Goal: Information Seeking & Learning: Check status

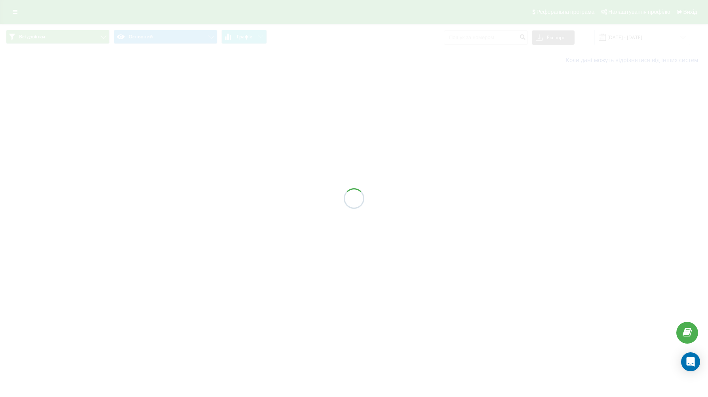
click at [494, 36] on div at bounding box center [354, 198] width 708 height 397
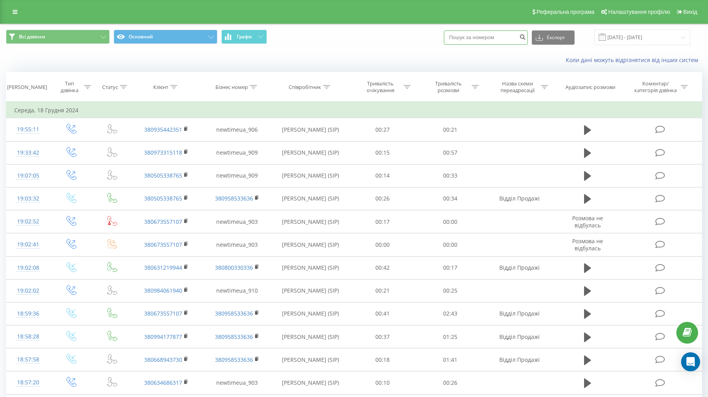
click at [491, 37] on input at bounding box center [486, 37] width 84 height 14
paste input "067 500 00 75"
type input "067 500 00 75"
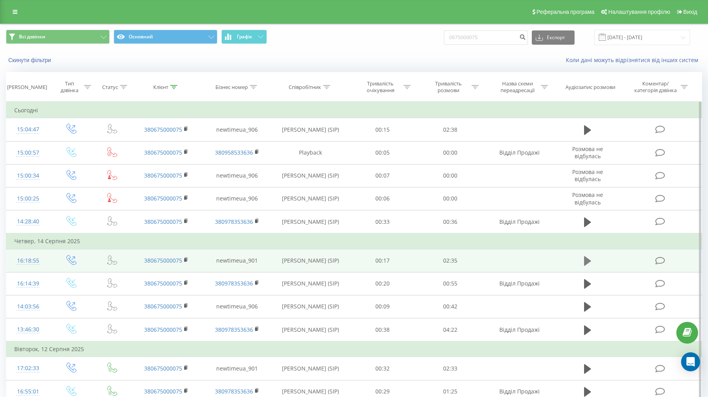
click at [589, 260] on icon at bounding box center [587, 260] width 7 height 9
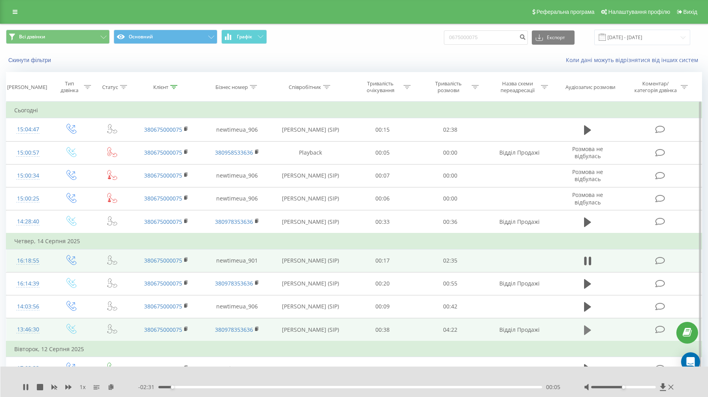
click at [590, 329] on icon at bounding box center [587, 330] width 7 height 11
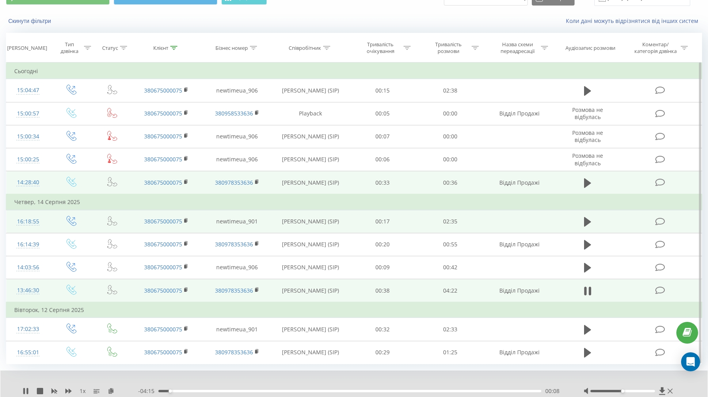
scroll to position [66, 0]
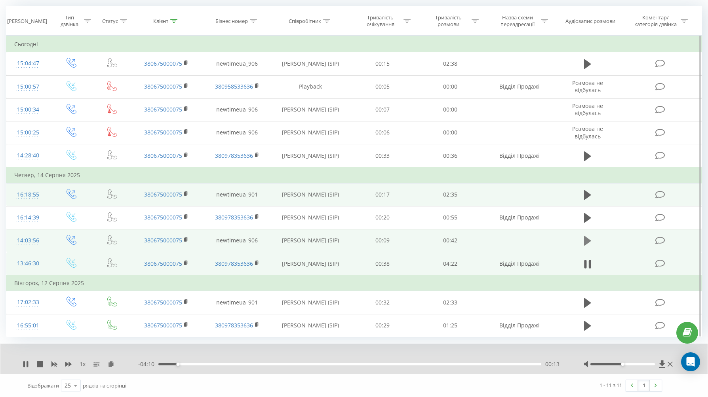
click at [586, 242] on icon at bounding box center [587, 240] width 7 height 9
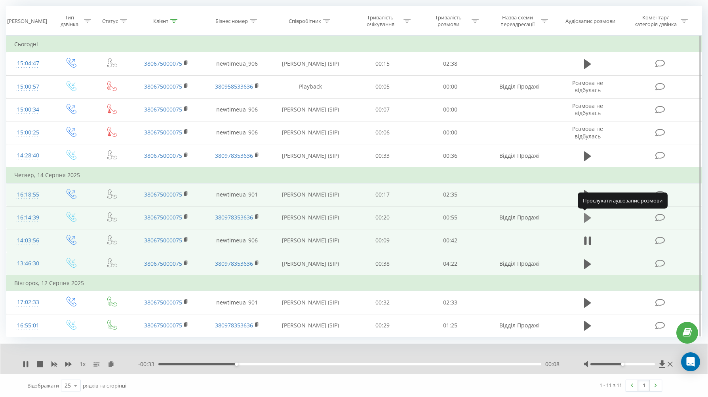
click at [584, 217] on icon at bounding box center [587, 217] width 7 height 9
drag, startPoint x: 365, startPoint y: 364, endPoint x: 157, endPoint y: 351, distance: 208.6
click at [157, 363] on div "00:00" at bounding box center [158, 364] width 3 height 3
click at [23, 364] on icon at bounding box center [24, 364] width 2 height 6
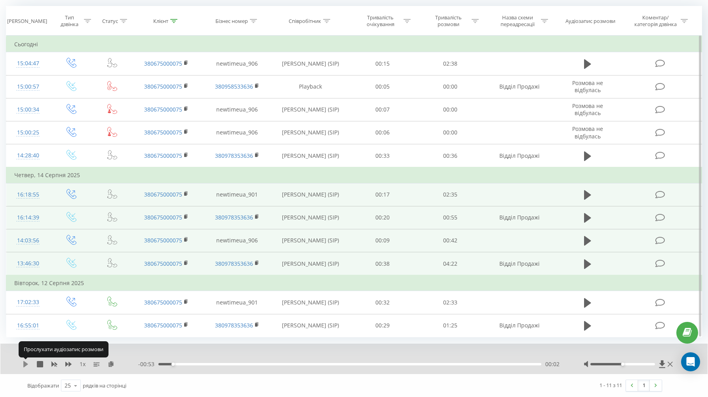
click at [25, 365] on icon at bounding box center [25, 364] width 5 height 6
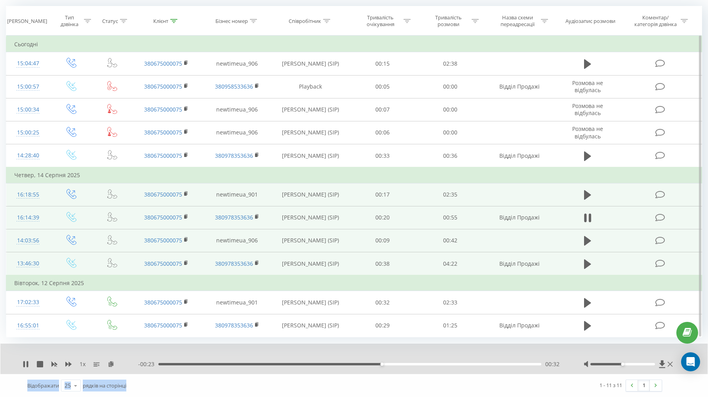
drag, startPoint x: 28, startPoint y: 387, endPoint x: 133, endPoint y: 388, distance: 105.3
click at [133, 388] on div "Відображати 25 10 25 50 100 рядків на сторінці" at bounding box center [183, 385] width 323 height 23
drag, startPoint x: 134, startPoint y: 388, endPoint x: 130, endPoint y: 387, distance: 4.1
click at [134, 388] on div "Відображати 25 10 25 50 100 рядків на сторінці" at bounding box center [183, 385] width 323 height 23
click at [130, 387] on div "Відображати 25 10 25 50 100 рядків на сторінці" at bounding box center [183, 385] width 323 height 23
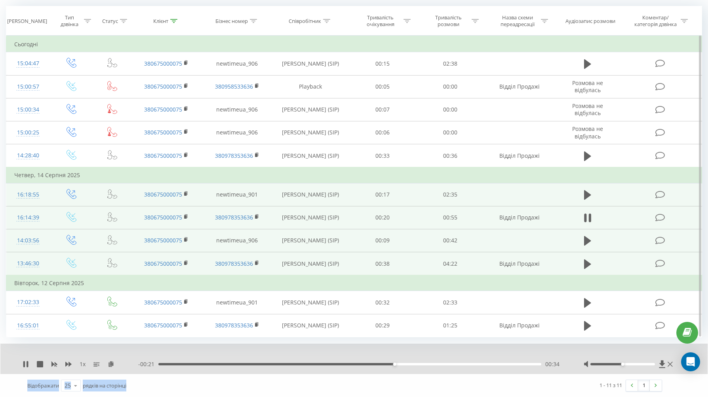
drag, startPoint x: 128, startPoint y: 387, endPoint x: 25, endPoint y: 384, distance: 103.7
click at [25, 384] on div "Відображати 25 10 25 50 100 рядків на сторінці" at bounding box center [183, 385] width 323 height 23
click at [126, 386] on span "рядків на сторінці" at bounding box center [105, 385] width 44 height 7
drag, startPoint x: 141, startPoint y: 385, endPoint x: 42, endPoint y: 381, distance: 98.6
click at [42, 381] on div "Відображати 25 10 25 50 100 рядків на сторінці" at bounding box center [183, 385] width 323 height 23
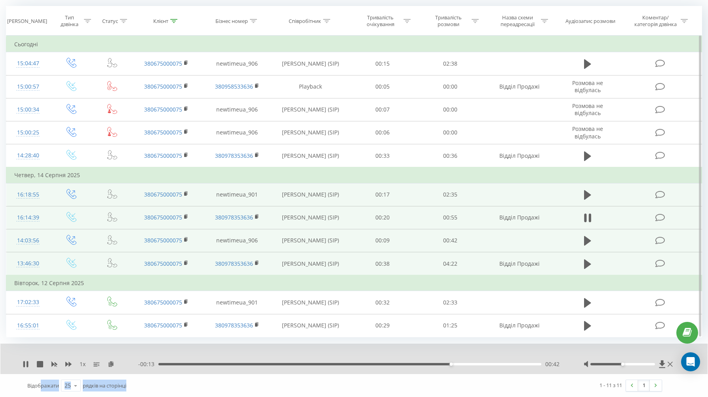
click at [106, 388] on span "рядків на сторінці" at bounding box center [105, 385] width 44 height 7
click at [27, 363] on icon at bounding box center [26, 364] width 6 height 6
click at [158, 365] on div "00:00" at bounding box center [349, 364] width 383 height 2
click at [23, 364] on icon at bounding box center [25, 364] width 5 height 6
click at [25, 366] on icon at bounding box center [24, 364] width 2 height 6
